Goal: Navigation & Orientation: Go to known website

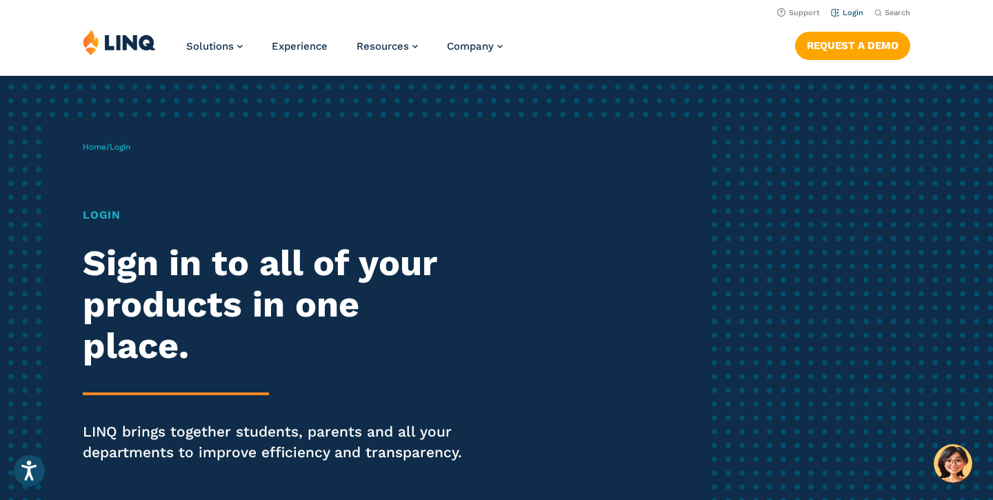
click at [854, 10] on link "Login" at bounding box center [847, 12] width 32 height 9
